Goal: Task Accomplishment & Management: Complete application form

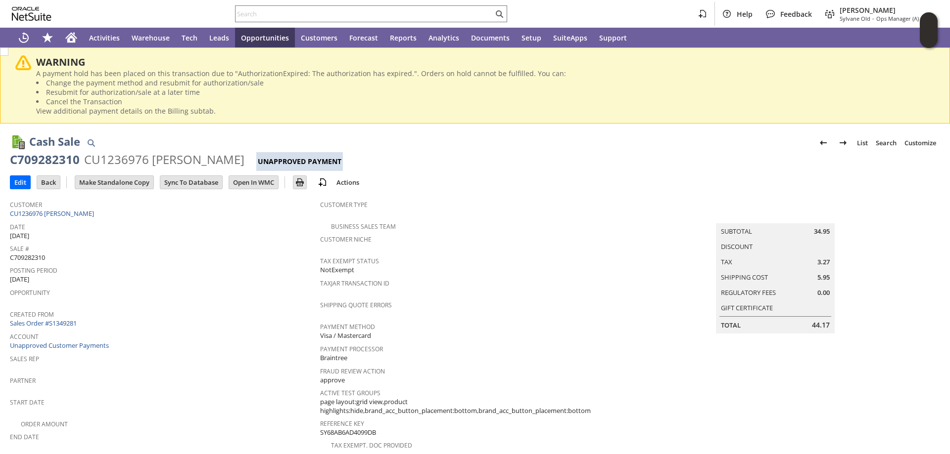
click at [37, 256] on span "C709282310" at bounding box center [27, 257] width 35 height 9
copy span "C709282310"
click at [15, 180] on input "Edit" at bounding box center [20, 182] width 20 height 13
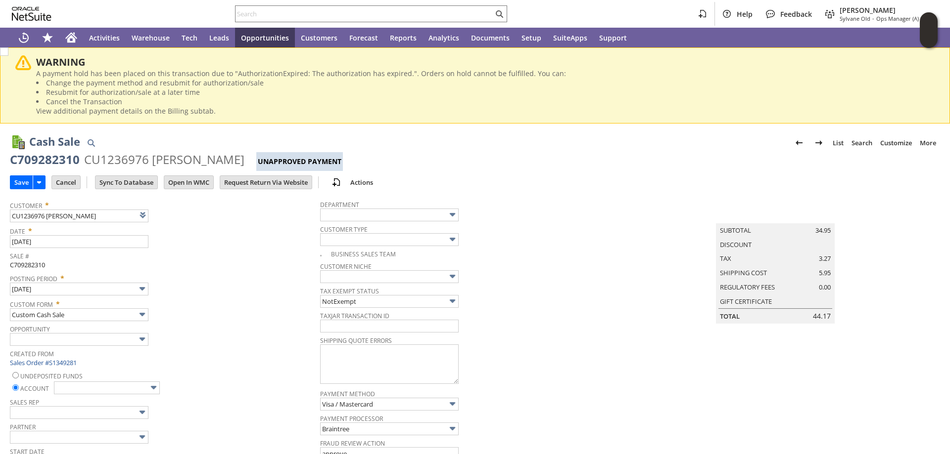
type input "Add"
type input "Copy Previous"
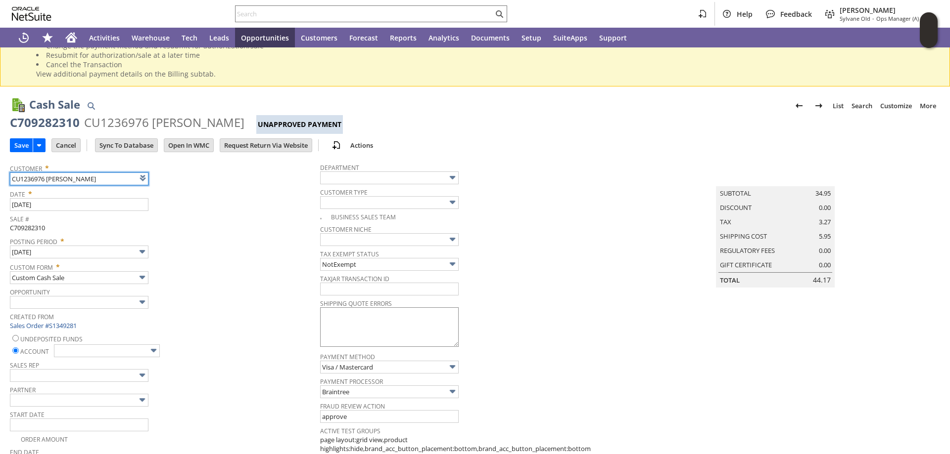
scroll to position [99, 0]
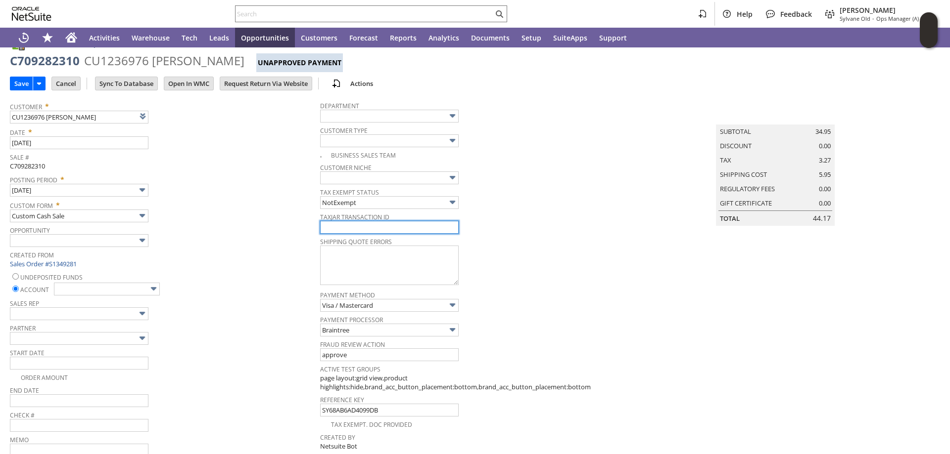
click at [362, 232] on input "text" at bounding box center [389, 227] width 138 height 13
paste input "C709282310"
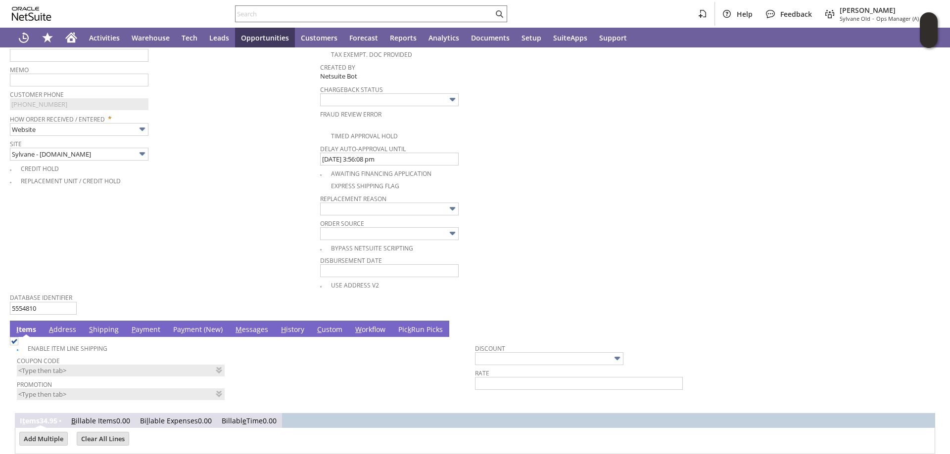
scroll to position [544, 0]
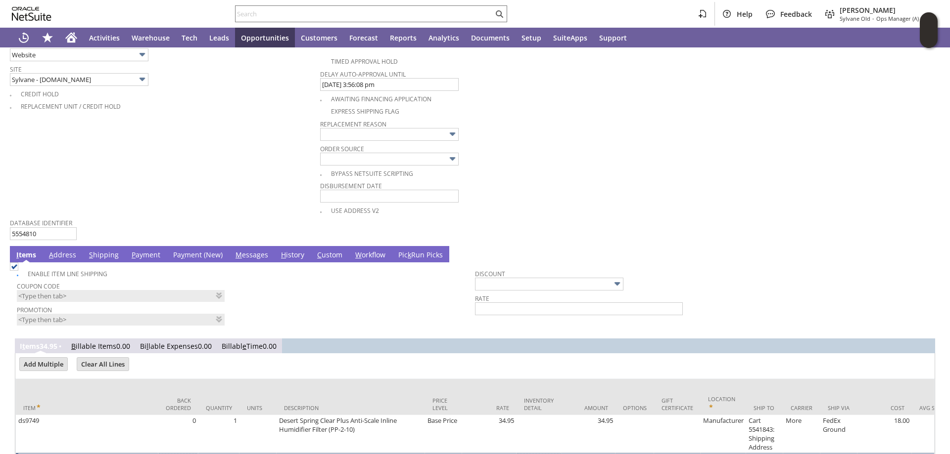
type input "C709282310"
click at [186, 255] on link "Pa y ment (New)" at bounding box center [198, 255] width 54 height 11
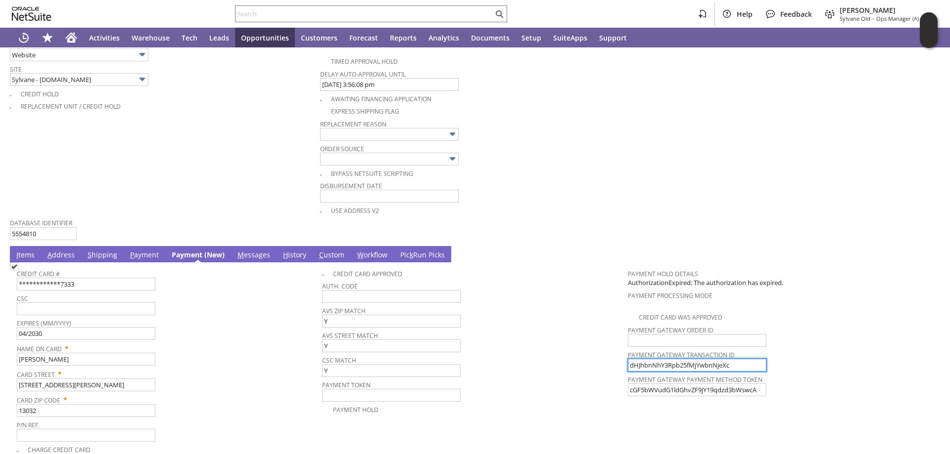
drag, startPoint x: 732, startPoint y: 366, endPoint x: 522, endPoint y: 345, distance: 210.7
click at [532, 350] on tr "**********" at bounding box center [475, 360] width 916 height 191
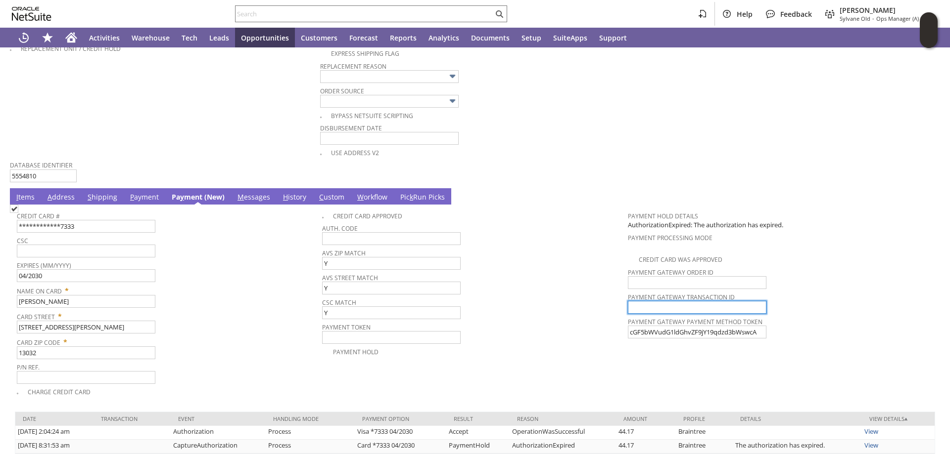
scroll to position [639, 0]
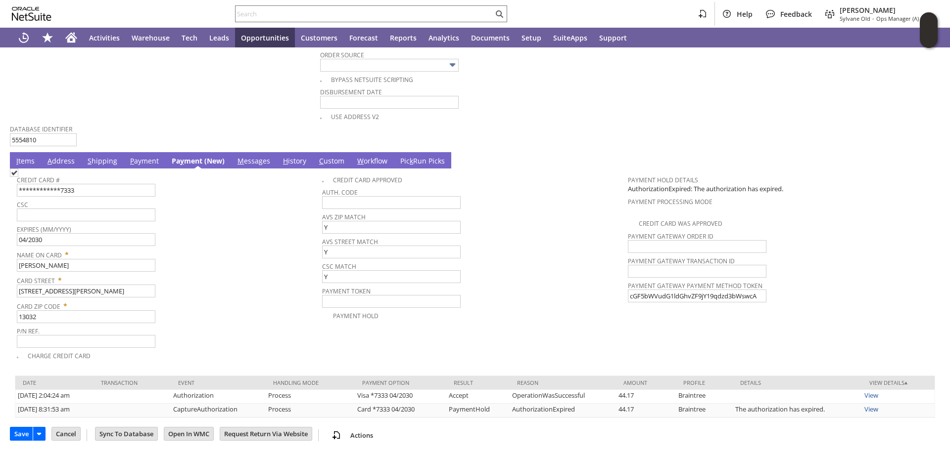
click at [18, 177] on img at bounding box center [14, 173] width 8 height 8
checkbox input "true"
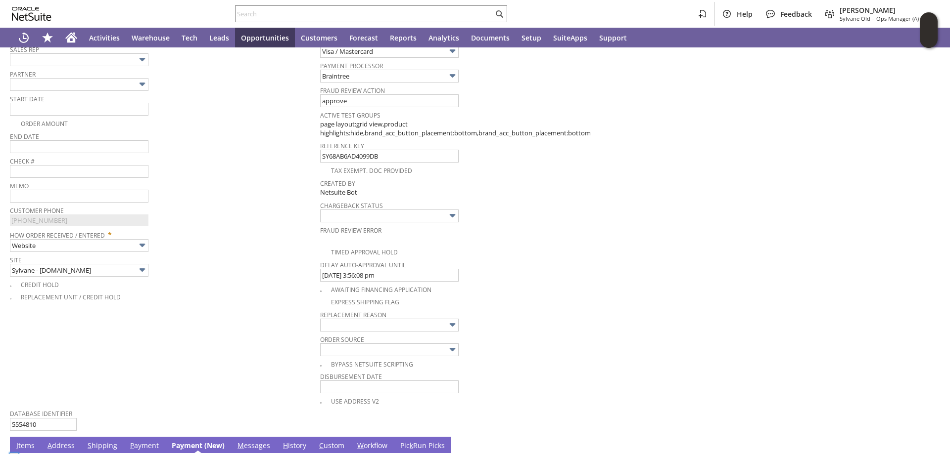
scroll to position [293, 0]
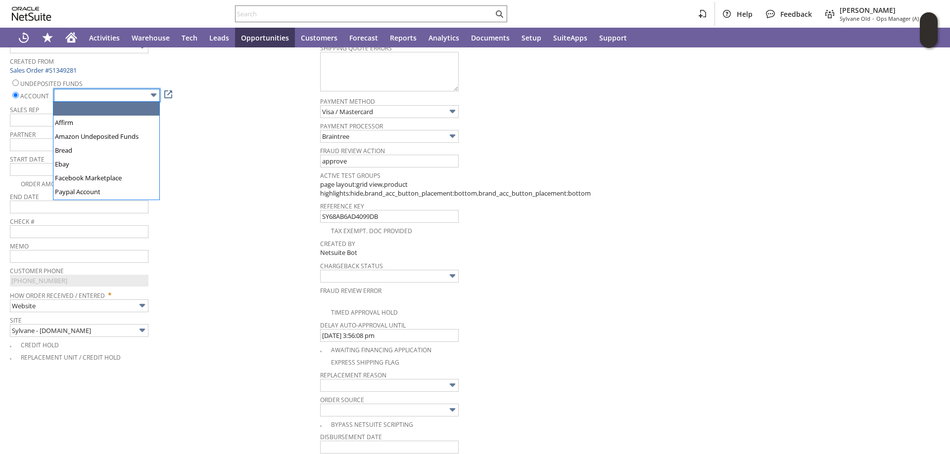
click at [140, 90] on input "text" at bounding box center [107, 95] width 106 height 13
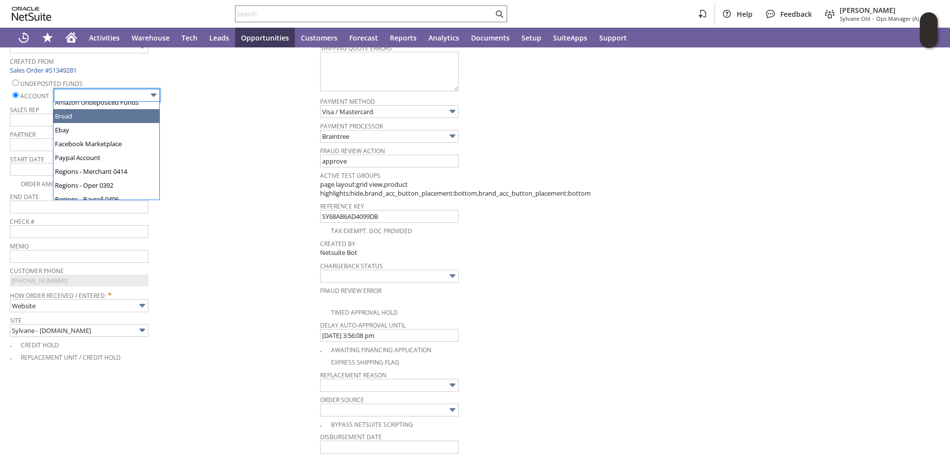
scroll to position [49, 0]
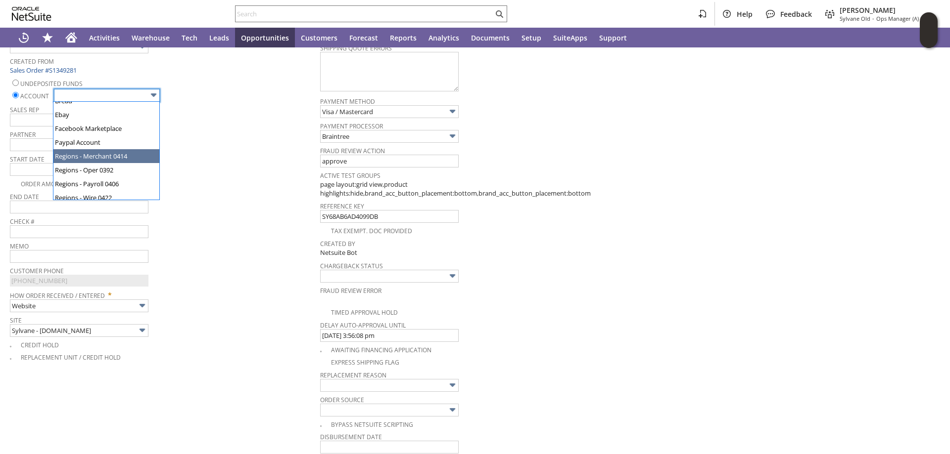
type input "Regions - Merchant 0414"
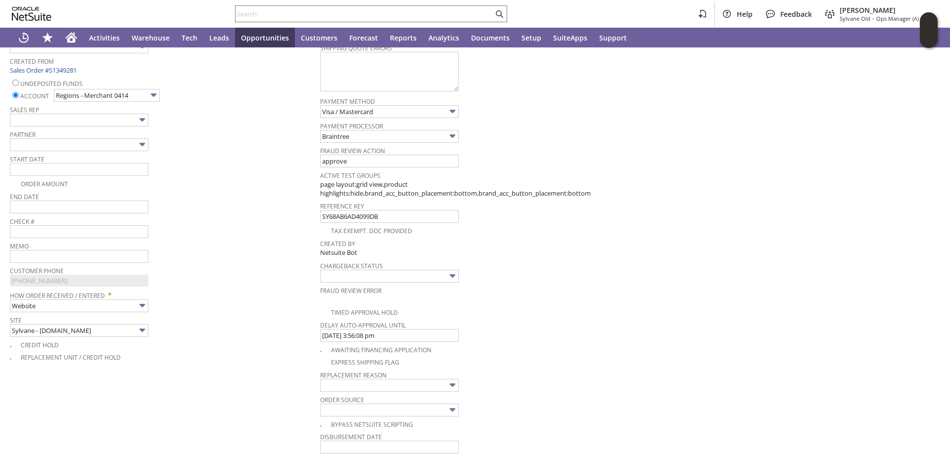
click at [244, 201] on span "End Date" at bounding box center [162, 195] width 305 height 11
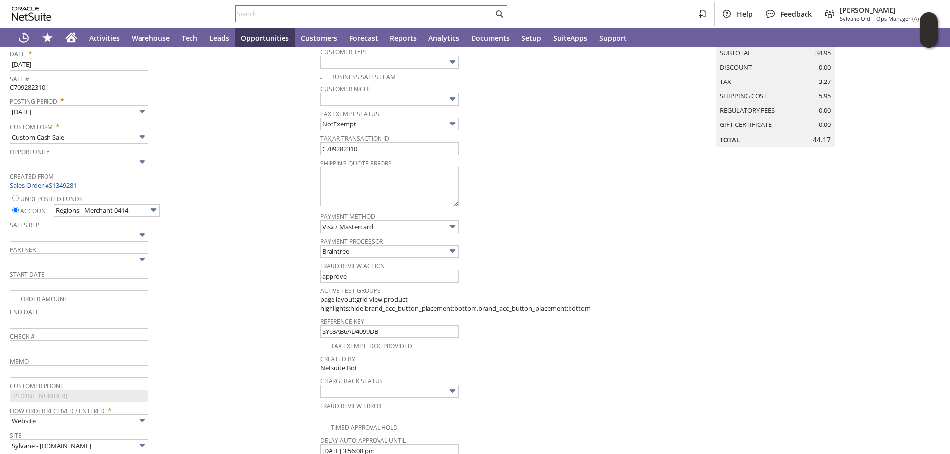
scroll to position [95, 0]
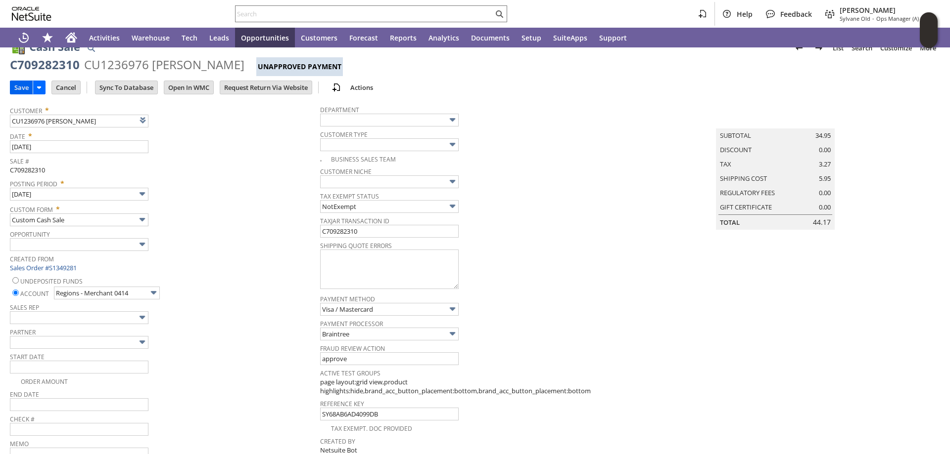
click at [20, 85] on input "Save" at bounding box center [21, 87] width 22 height 13
